Goal: Information Seeking & Learning: Understand process/instructions

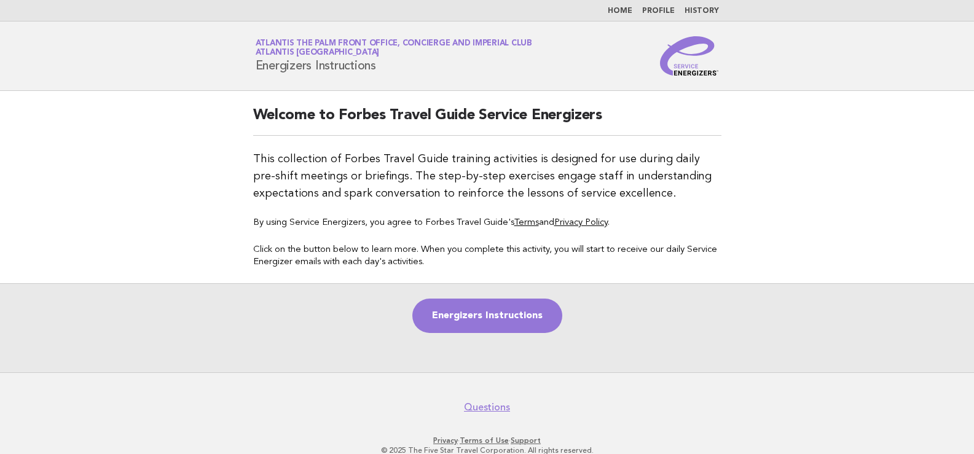
click at [660, 10] on link "Profile" at bounding box center [658, 10] width 33 height 7
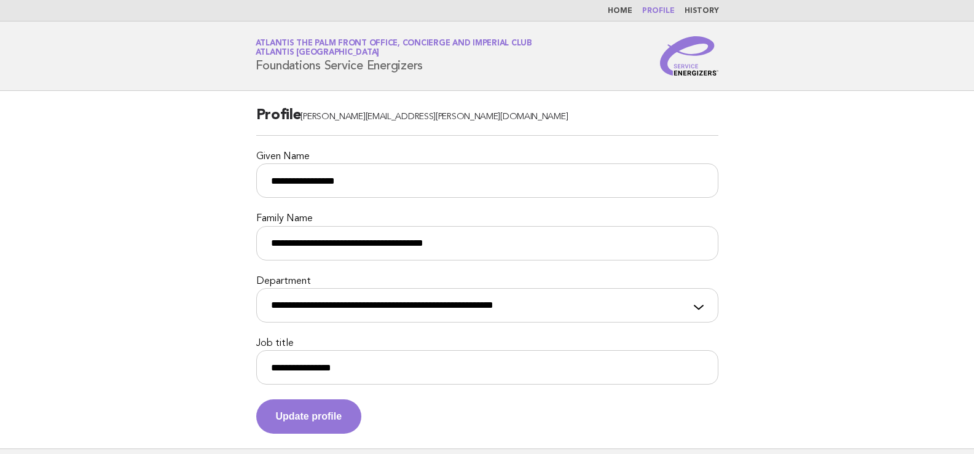
click at [629, 8] on link "Home" at bounding box center [620, 10] width 25 height 7
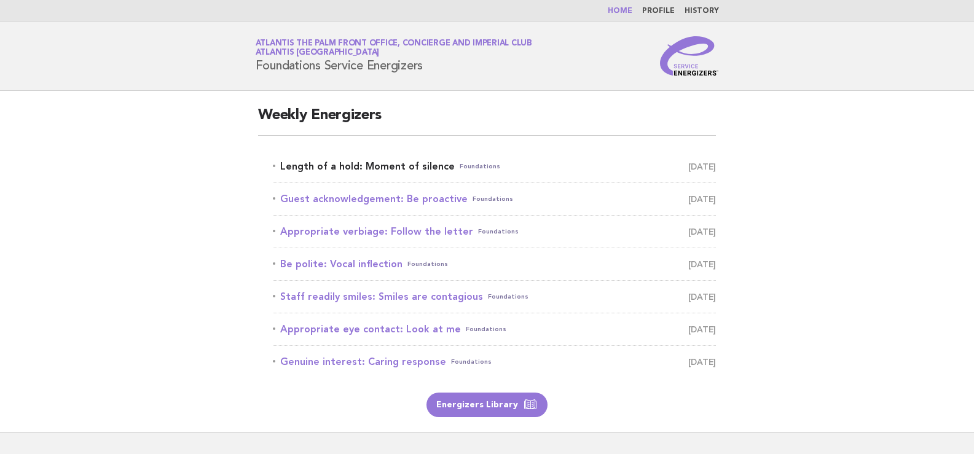
click at [425, 167] on link "Length of a hold: Moment of silence Foundations [DATE]" at bounding box center [494, 166] width 443 height 17
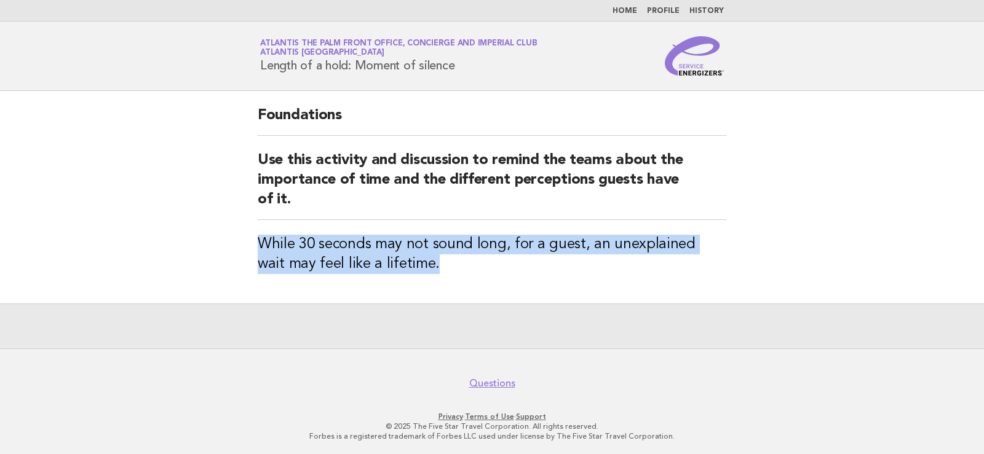
drag, startPoint x: 414, startPoint y: 262, endPoint x: 203, endPoint y: 243, distance: 211.1
click at [203, 243] on main "Foundations Use this activity and discussion to remind the teams about the impo…" at bounding box center [492, 220] width 984 height 258
copy h3 "While 30 seconds may not sound long, for a guest, an unexplained wait may feel …"
click at [571, 280] on div "Foundations Use this activity and discussion to remind the teams about the impo…" at bounding box center [492, 197] width 498 height 213
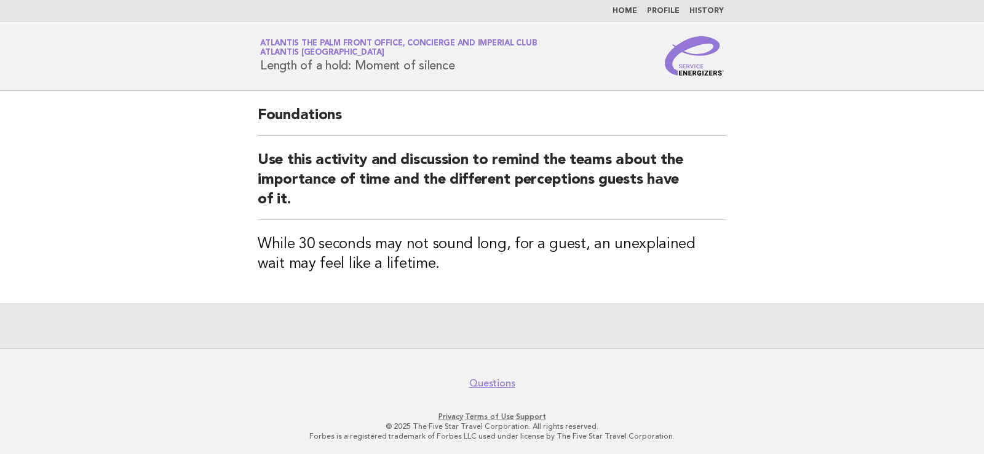
click at [442, 272] on div "Foundations Use this activity and discussion to remind the teams about the impo…" at bounding box center [492, 197] width 498 height 213
click at [665, 7] on link "Profile" at bounding box center [663, 10] width 33 height 7
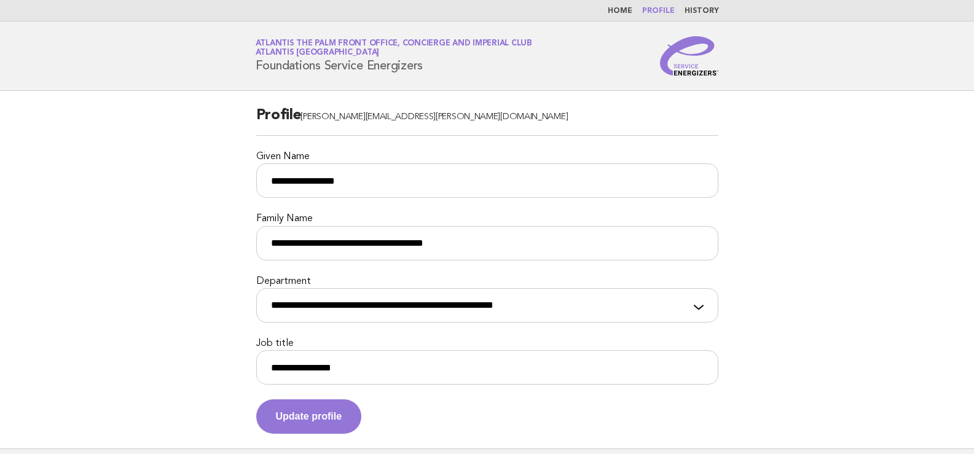
click at [627, 12] on link "Home" at bounding box center [620, 10] width 25 height 7
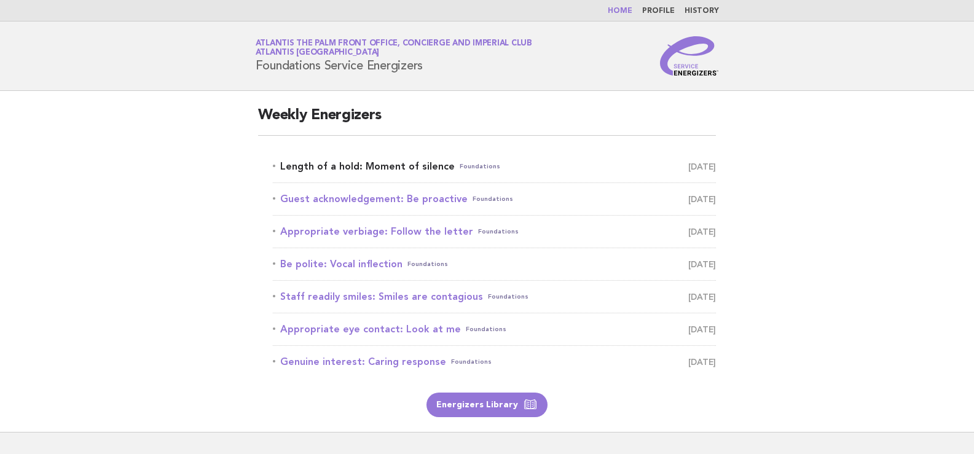
click at [384, 163] on link "Length of a hold: Moment of silence Foundations [DATE]" at bounding box center [494, 166] width 443 height 17
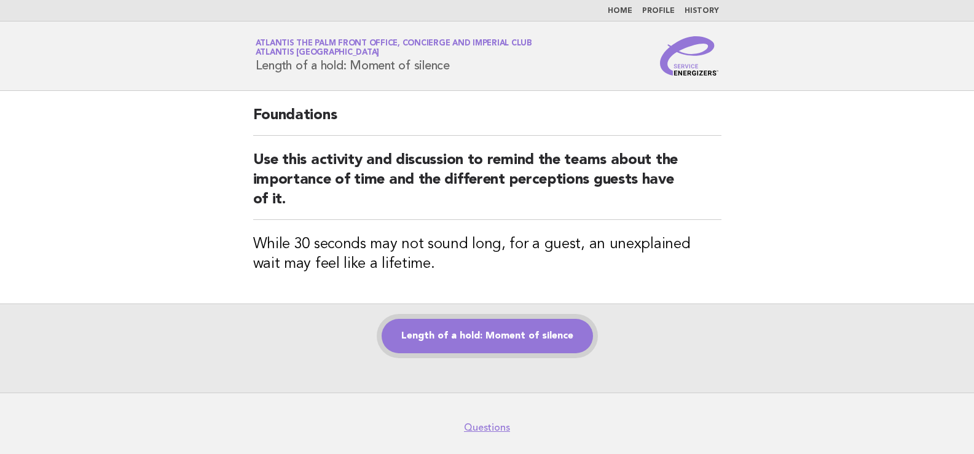
click at [472, 341] on link "Length of a hold: Moment of silence" at bounding box center [487, 336] width 211 height 34
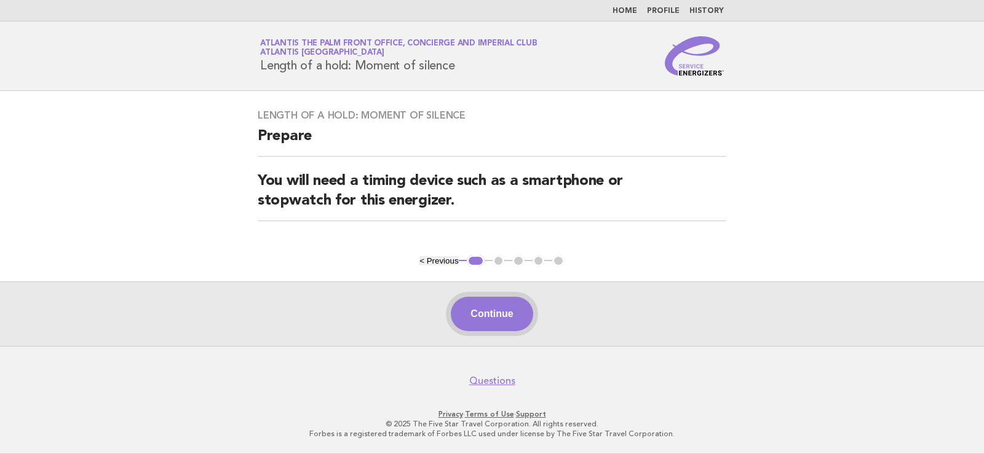
click at [490, 320] on button "Continue" at bounding box center [492, 314] width 82 height 34
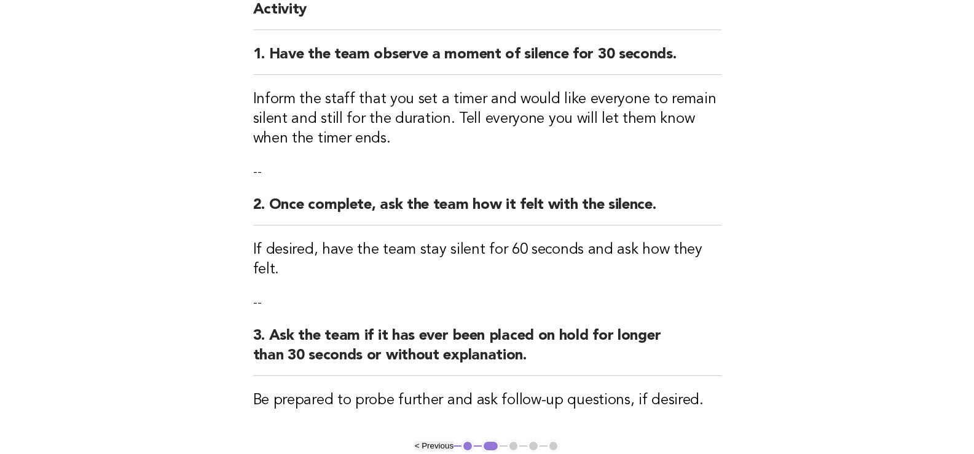
scroll to position [205, 0]
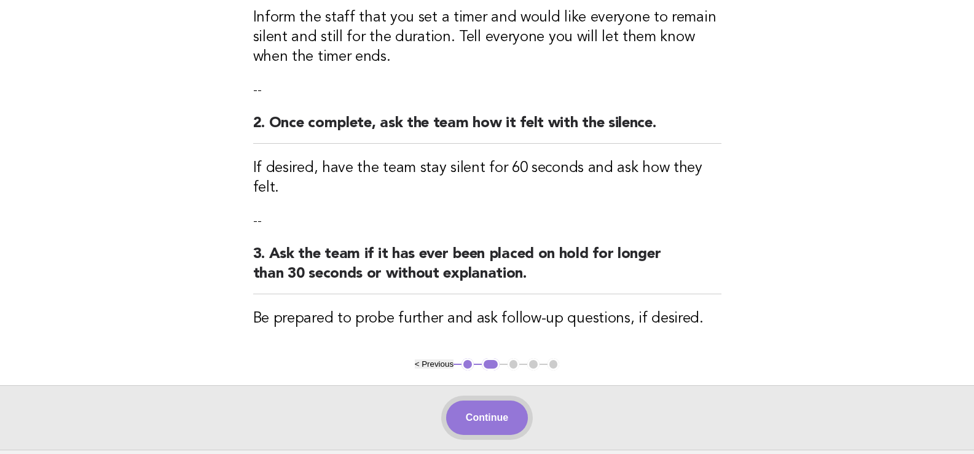
click at [484, 401] on button "Continue" at bounding box center [487, 418] width 82 height 34
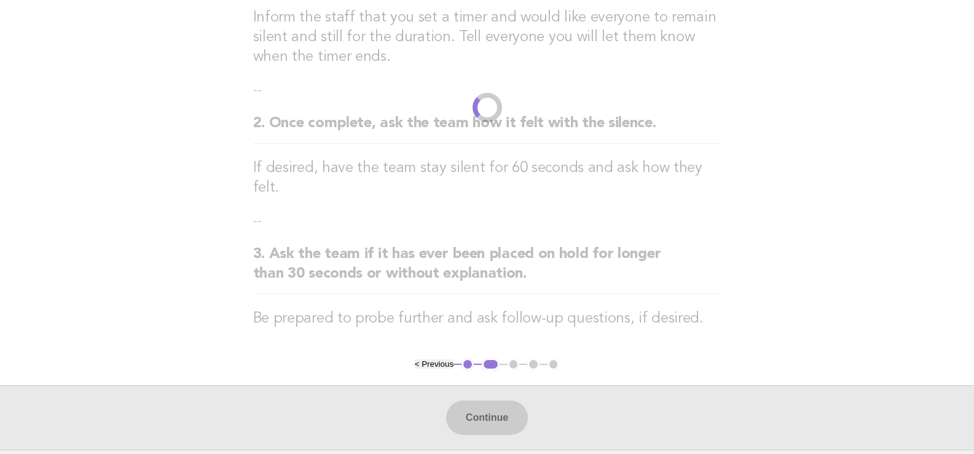
scroll to position [0, 0]
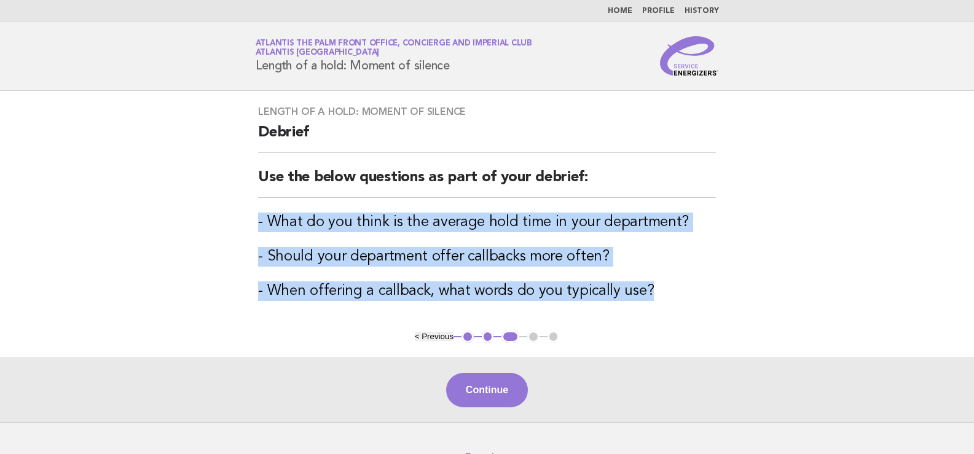
drag, startPoint x: 645, startPoint y: 286, endPoint x: 244, endPoint y: 215, distance: 407.0
click at [247, 215] on div "Length of a hold: Moment of silence Debrief Use the below questions as part of …" at bounding box center [486, 211] width 487 height 240
copy div "- What do you think is the average hold time in your department? - Should your …"
click at [466, 389] on button "Continue" at bounding box center [487, 390] width 82 height 34
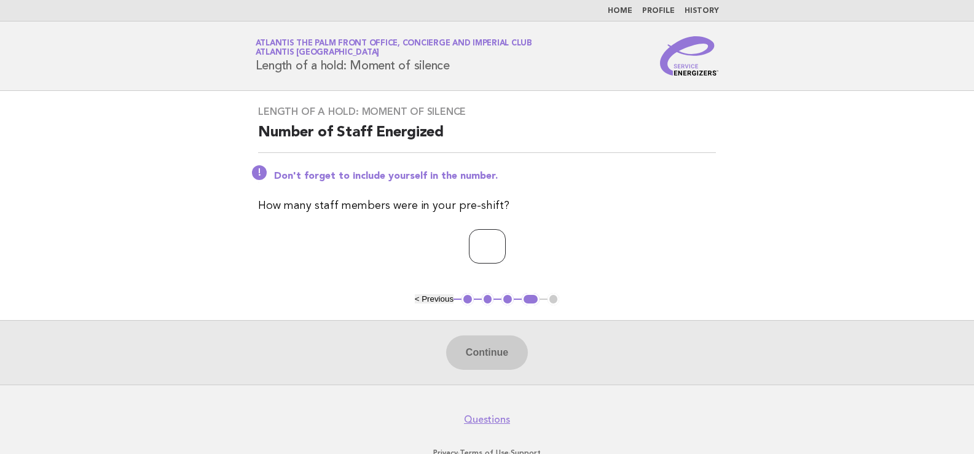
click at [469, 238] on input "number" at bounding box center [487, 246] width 37 height 34
type input "*"
click at [486, 363] on button "Continue" at bounding box center [487, 353] width 82 height 34
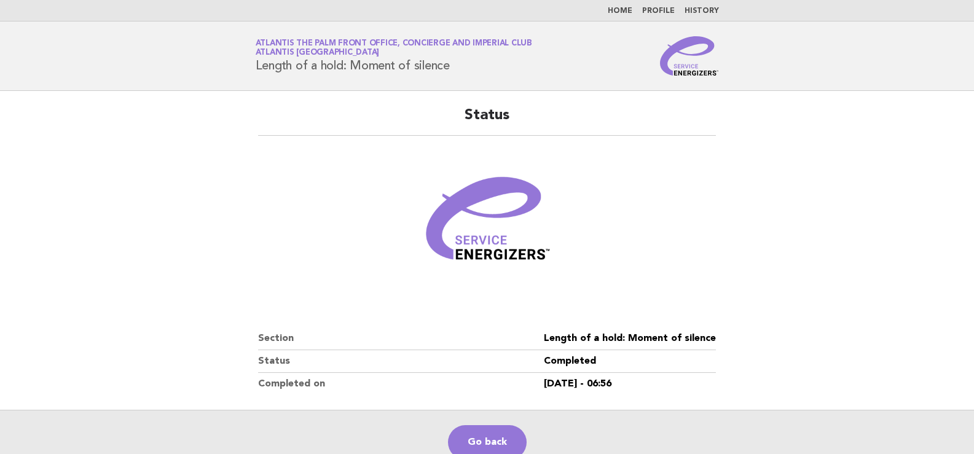
click at [82, 301] on main "Status Section Length of a hold: Moment of silence Status Completed Completed o…" at bounding box center [487, 283] width 974 height 384
drag, startPoint x: 49, startPoint y: 128, endPoint x: 112, endPoint y: 3, distance: 140.8
click at [68, 95] on main "Status Section Length of a hold: Moment of silence Status Completed Completed o…" at bounding box center [487, 283] width 974 height 384
